Goal: Feedback & Contribution: Contribute content

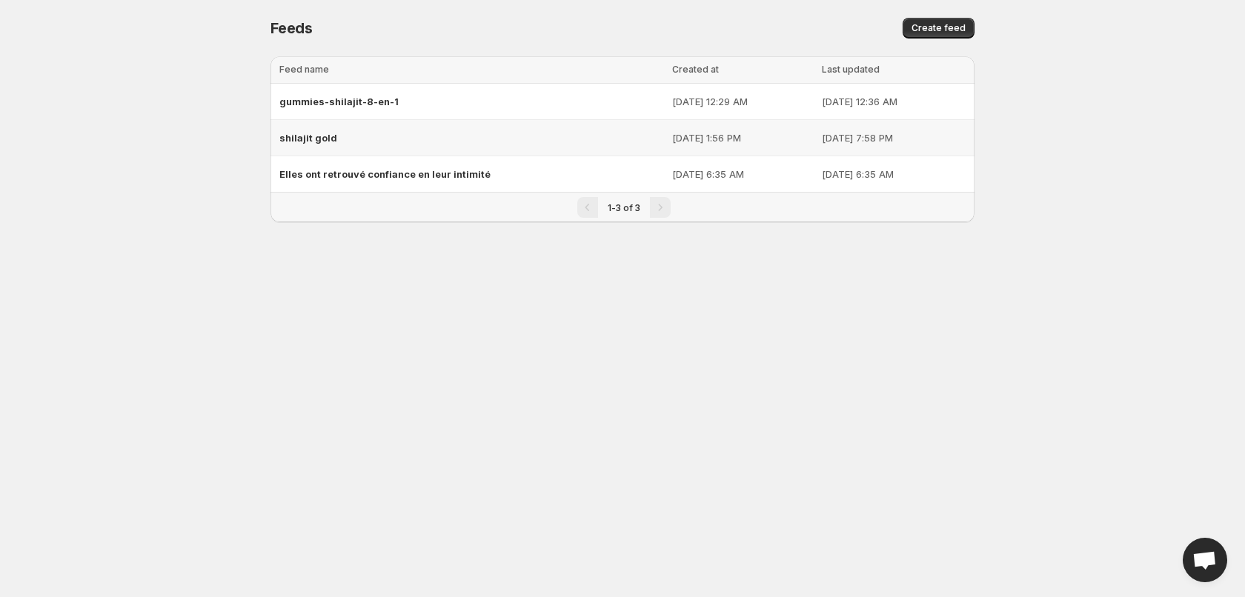
click at [354, 141] on div "shilajit gold" at bounding box center [471, 138] width 384 height 27
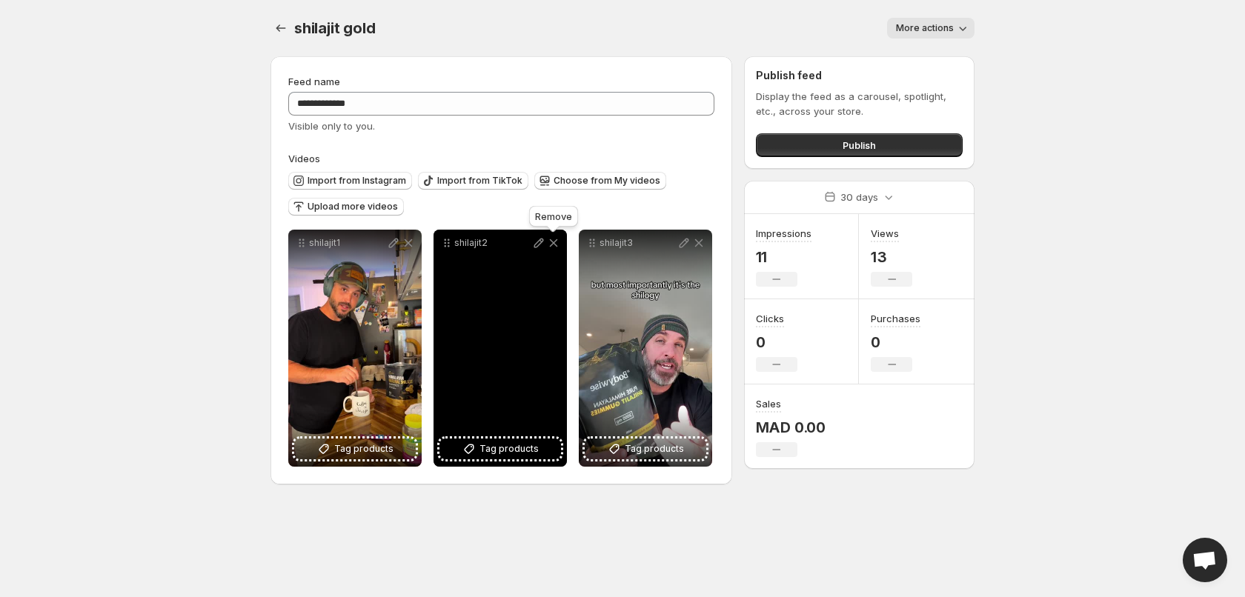
click at [554, 245] on icon at bounding box center [553, 243] width 15 height 15
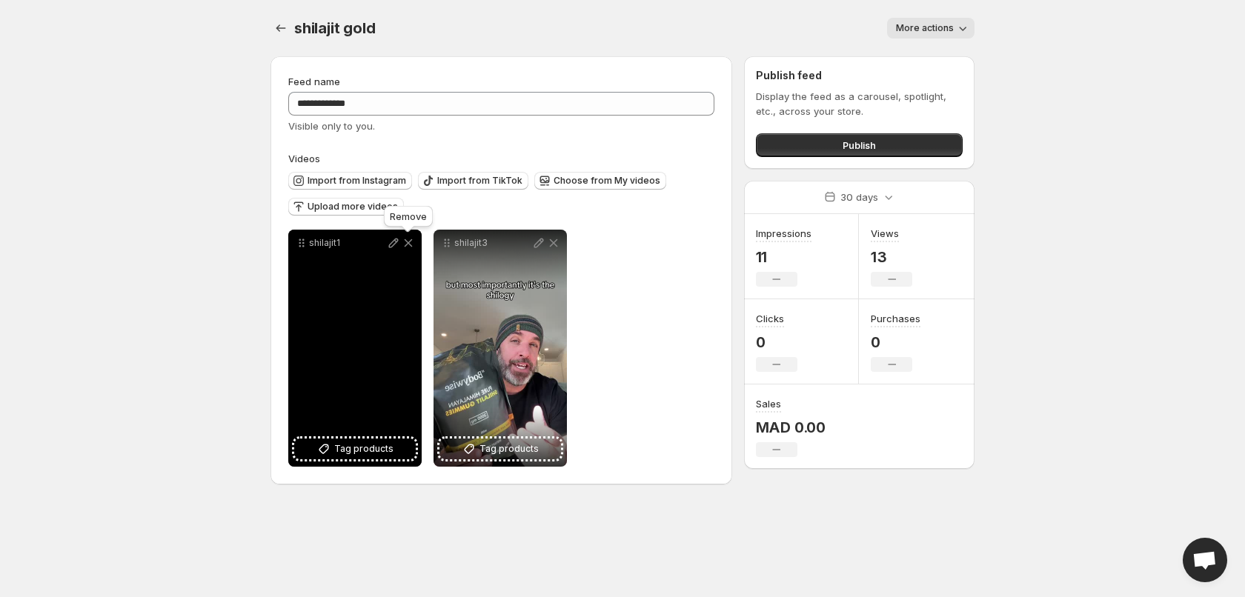
click at [411, 245] on icon at bounding box center [409, 243] width 8 height 8
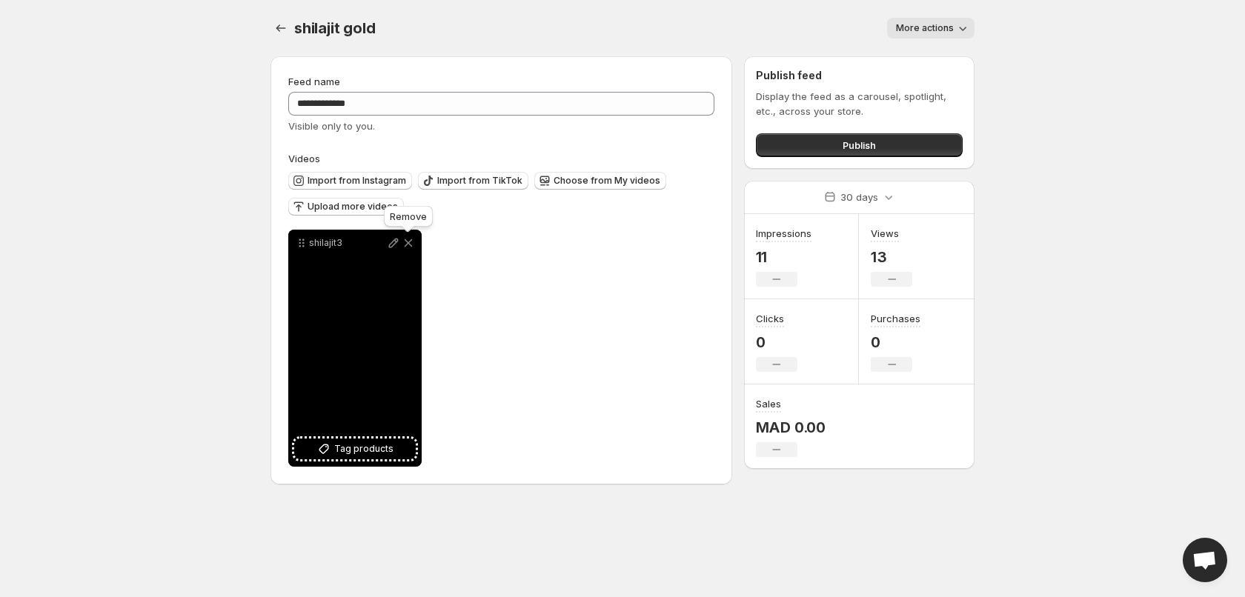
click at [407, 245] on icon at bounding box center [409, 243] width 8 height 8
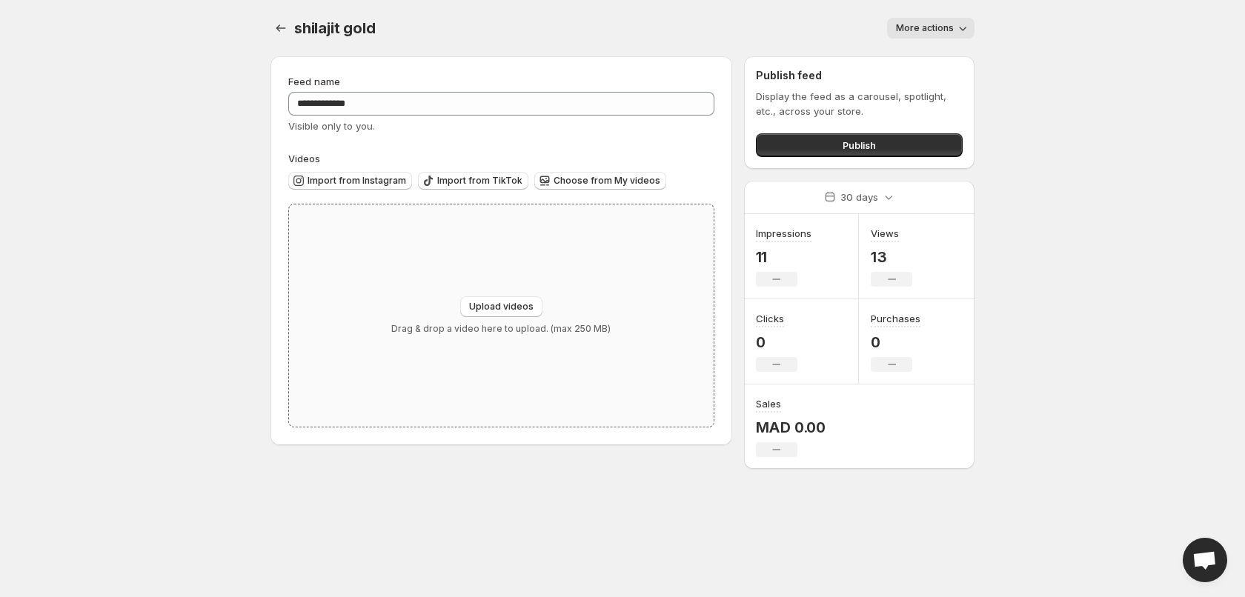
click at [499, 285] on div "Upload videos Drag & drop a video here to upload. (max 250 MB)" at bounding box center [501, 316] width 425 height 222
type input "**********"
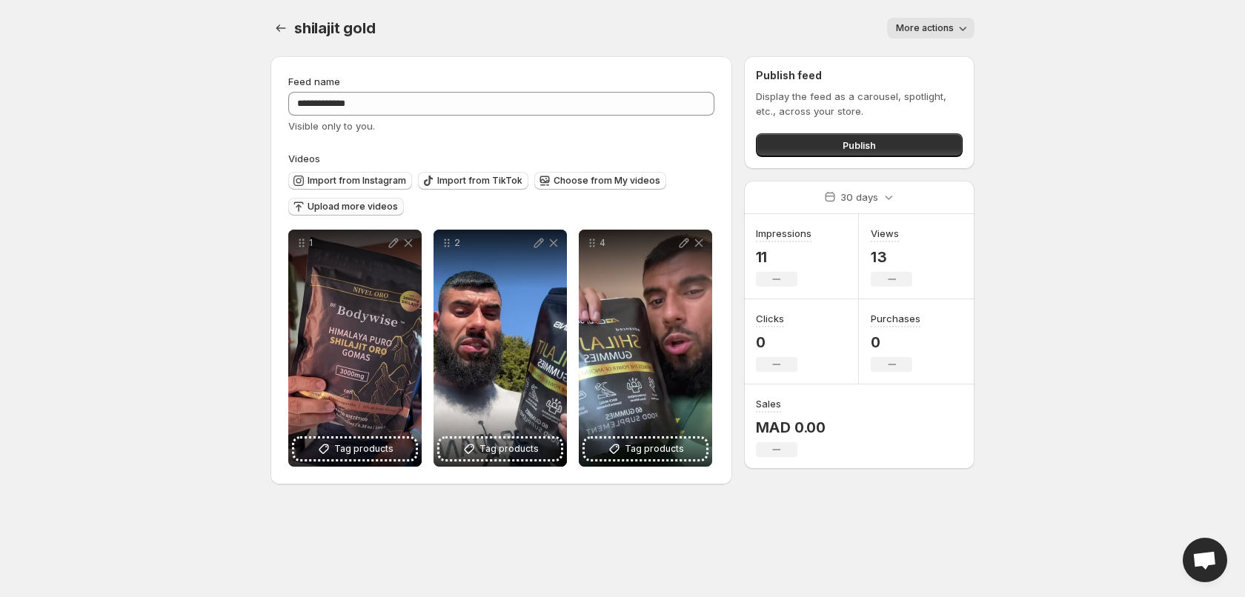
click at [345, 212] on span "Upload more videos" at bounding box center [353, 207] width 90 height 12
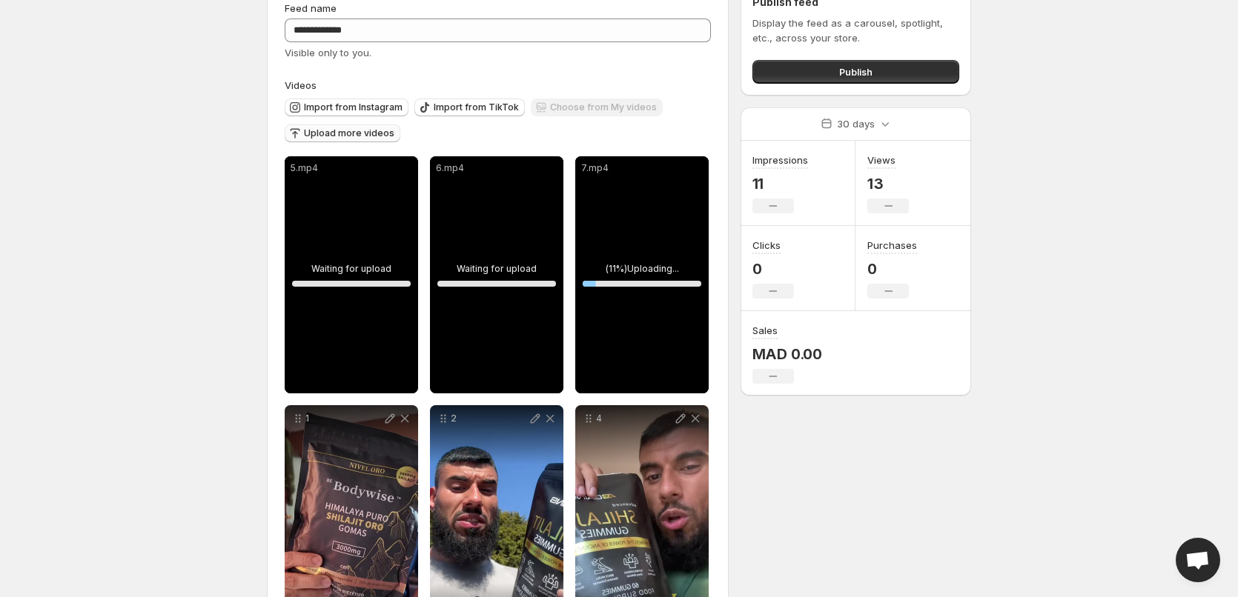
scroll to position [74, 0]
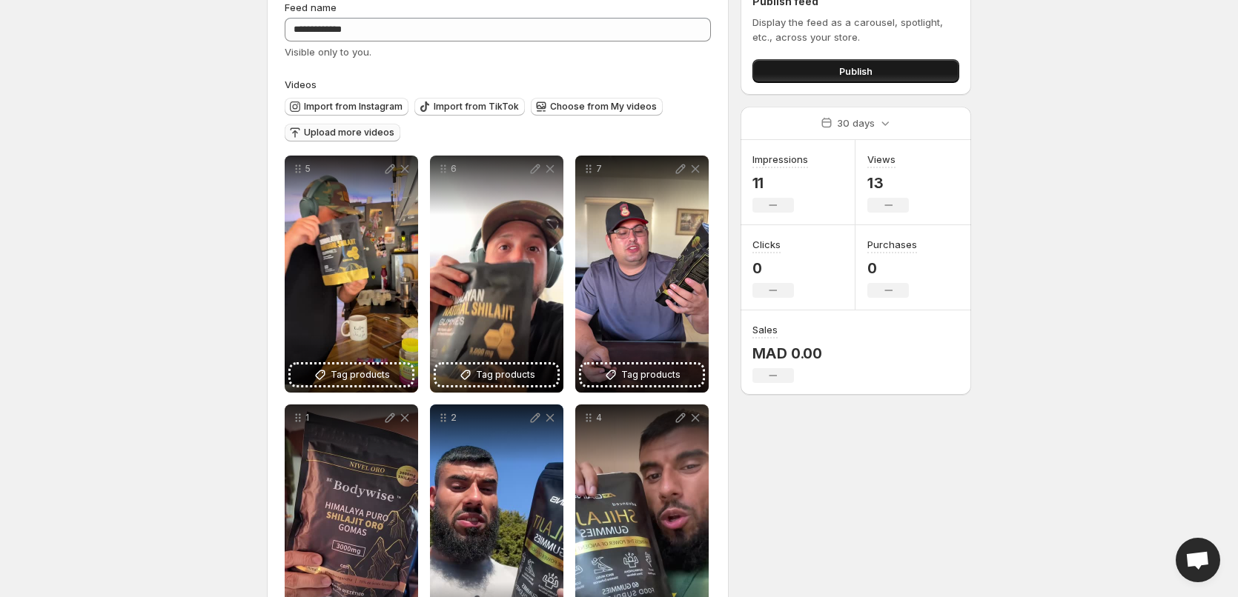
click at [872, 76] on span "Publish" at bounding box center [855, 71] width 33 height 15
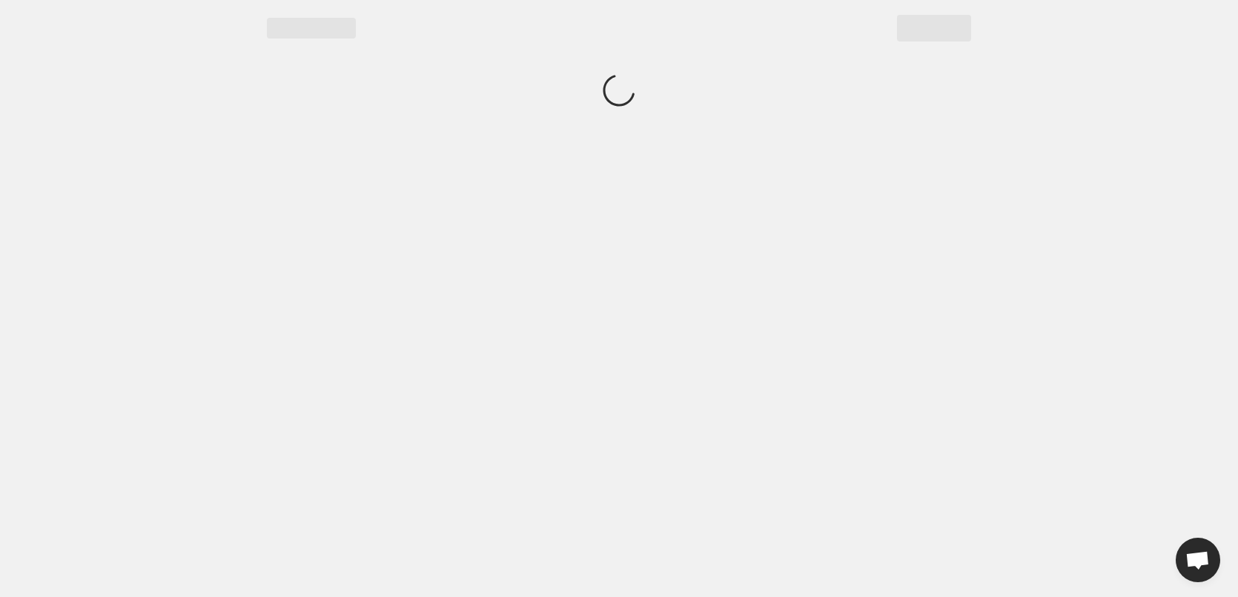
scroll to position [0, 0]
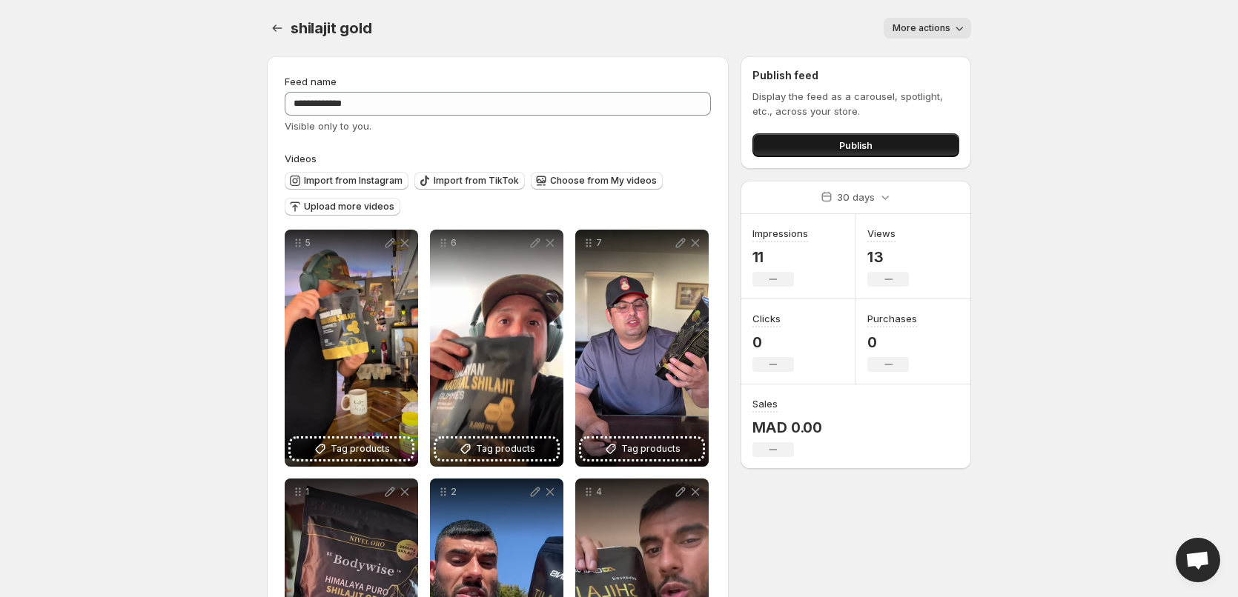
click at [818, 144] on button "Publish" at bounding box center [855, 145] width 207 height 24
